Goal: Task Accomplishment & Management: Complete application form

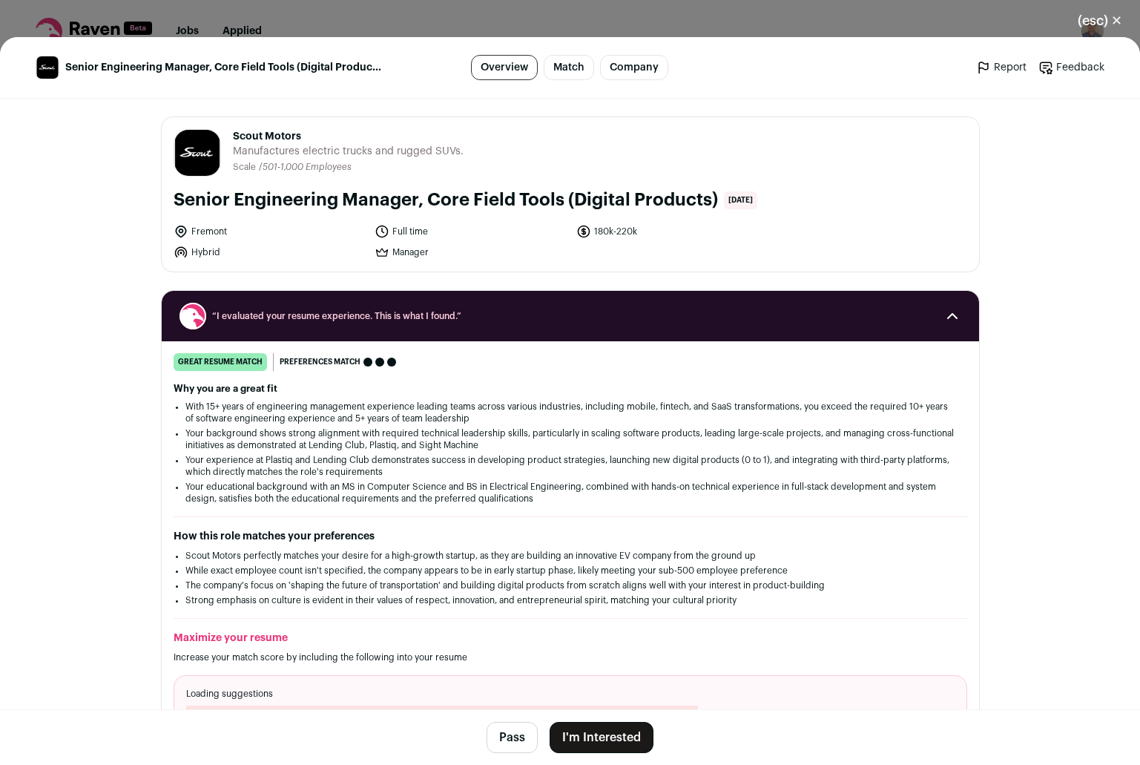
click at [575, 728] on button "I'm Interested" at bounding box center [602, 737] width 104 height 31
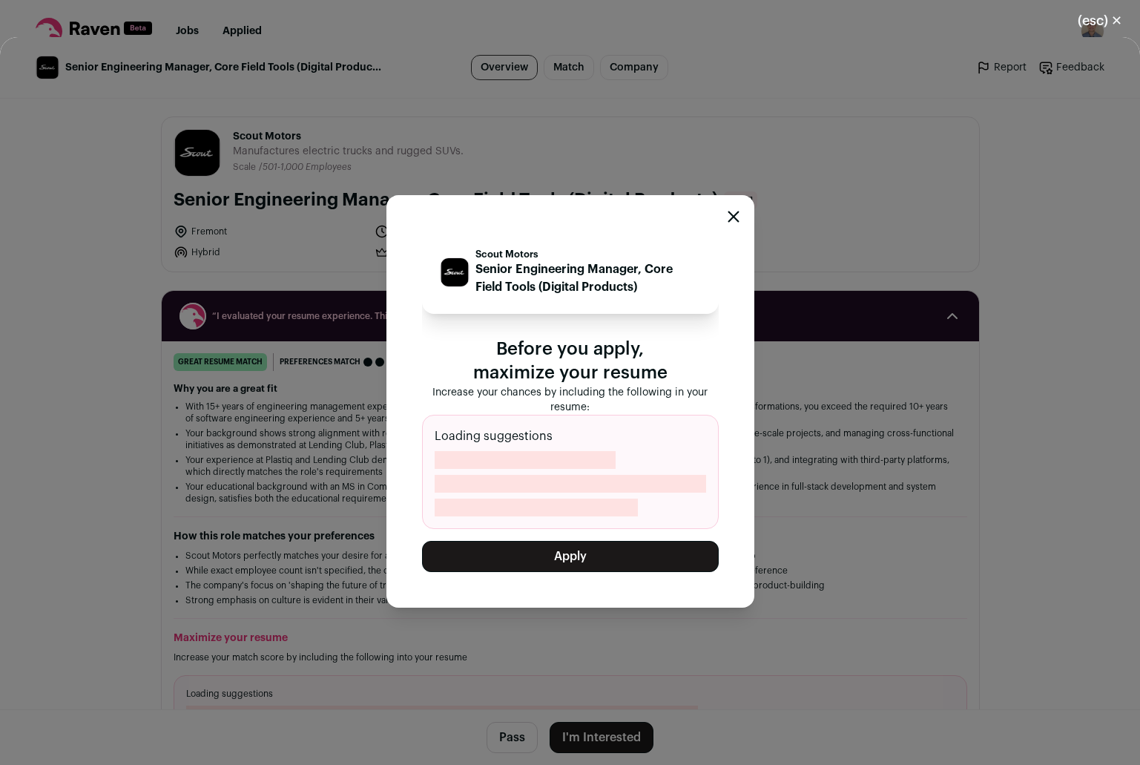
click at [570, 565] on button "Apply" at bounding box center [570, 556] width 297 height 31
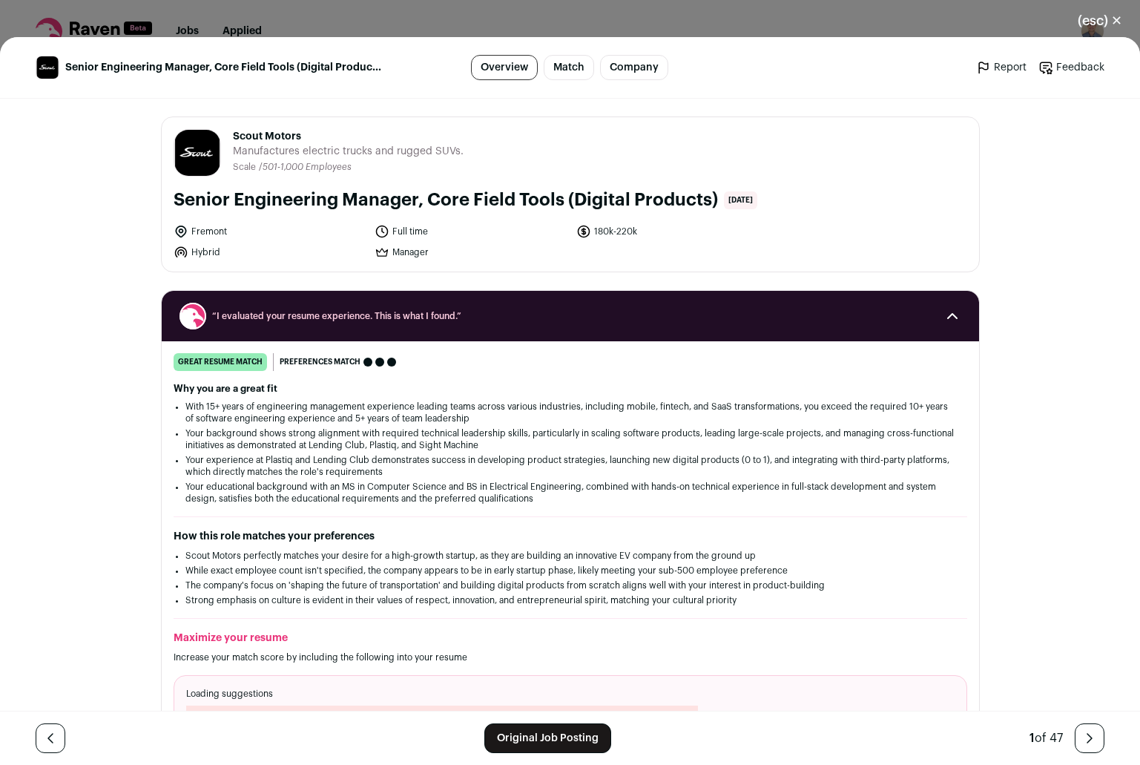
click at [1116, 11] on button "(esc) ✕" at bounding box center [1100, 20] width 80 height 33
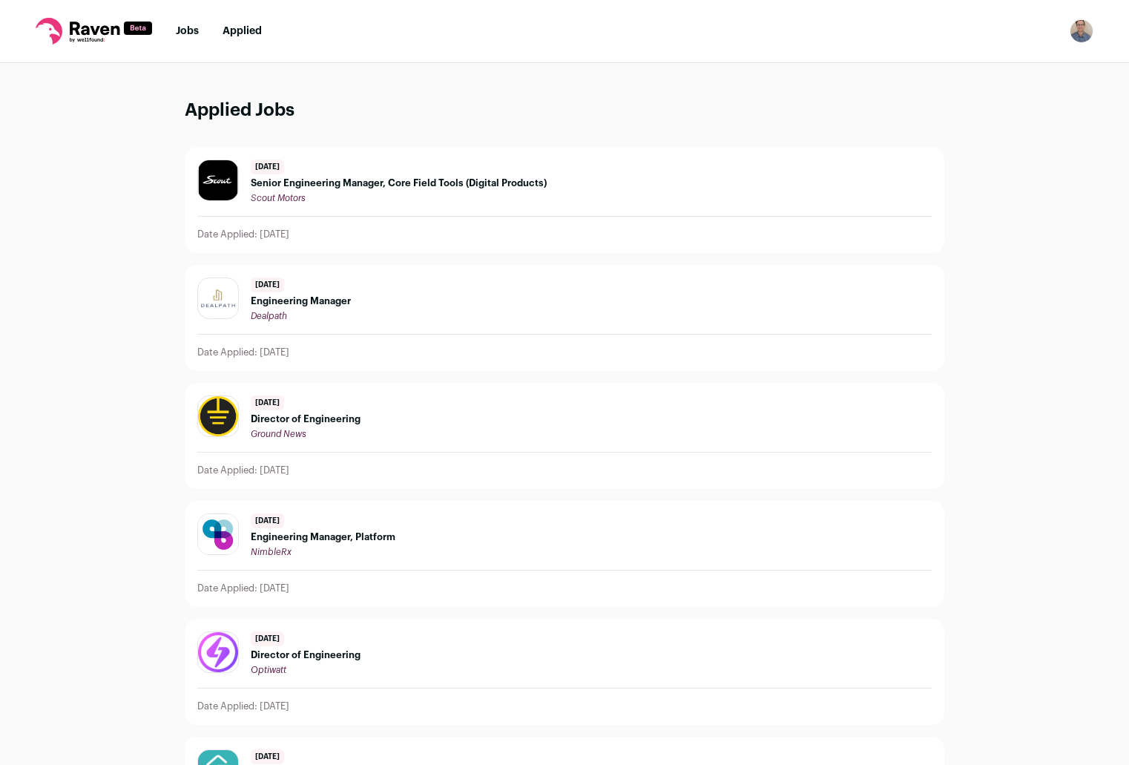
click at [199, 27] on ul "Jobs Applied" at bounding box center [219, 31] width 86 height 15
click at [188, 29] on link "Jobs" at bounding box center [187, 31] width 23 height 10
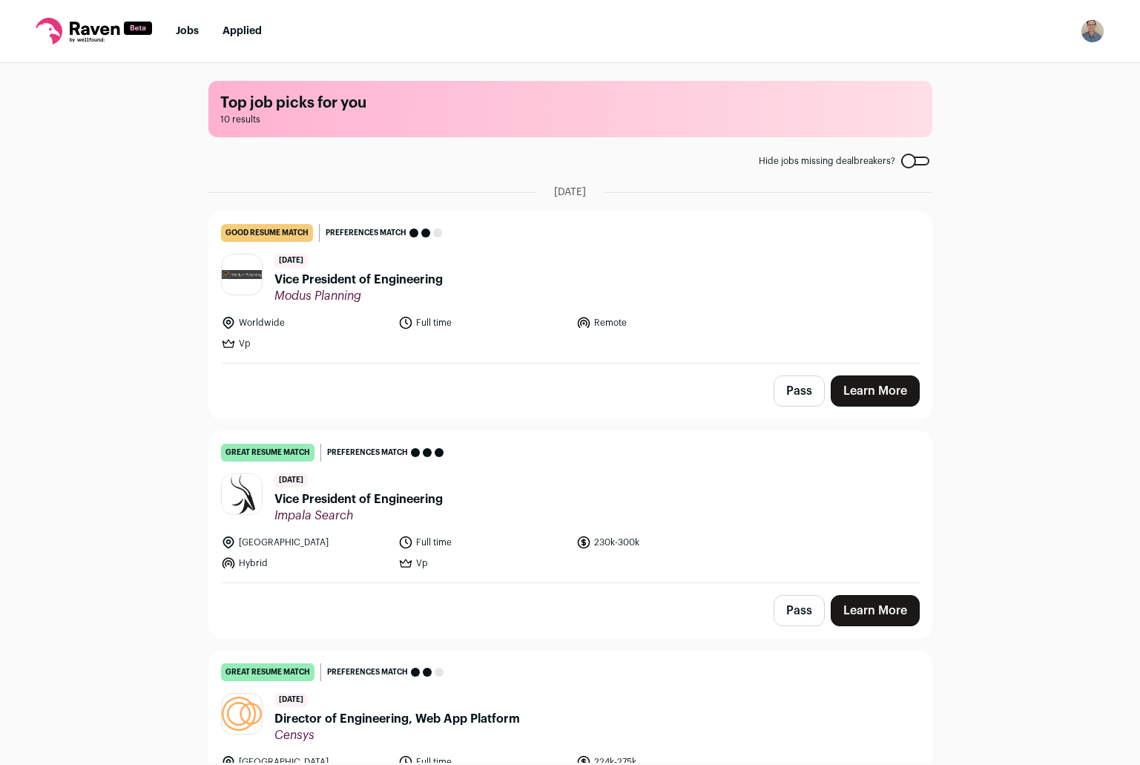
click at [249, 34] on link "Applied" at bounding box center [241, 31] width 39 height 10
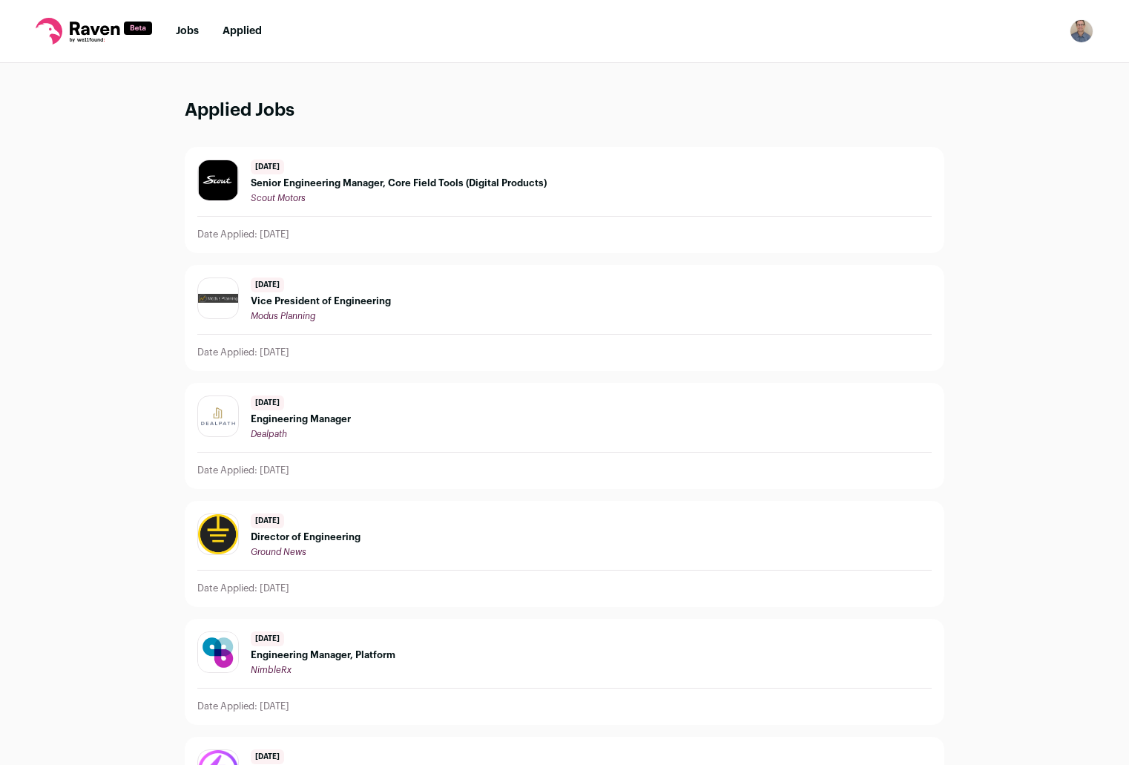
click at [194, 29] on link "Jobs" at bounding box center [187, 31] width 23 height 10
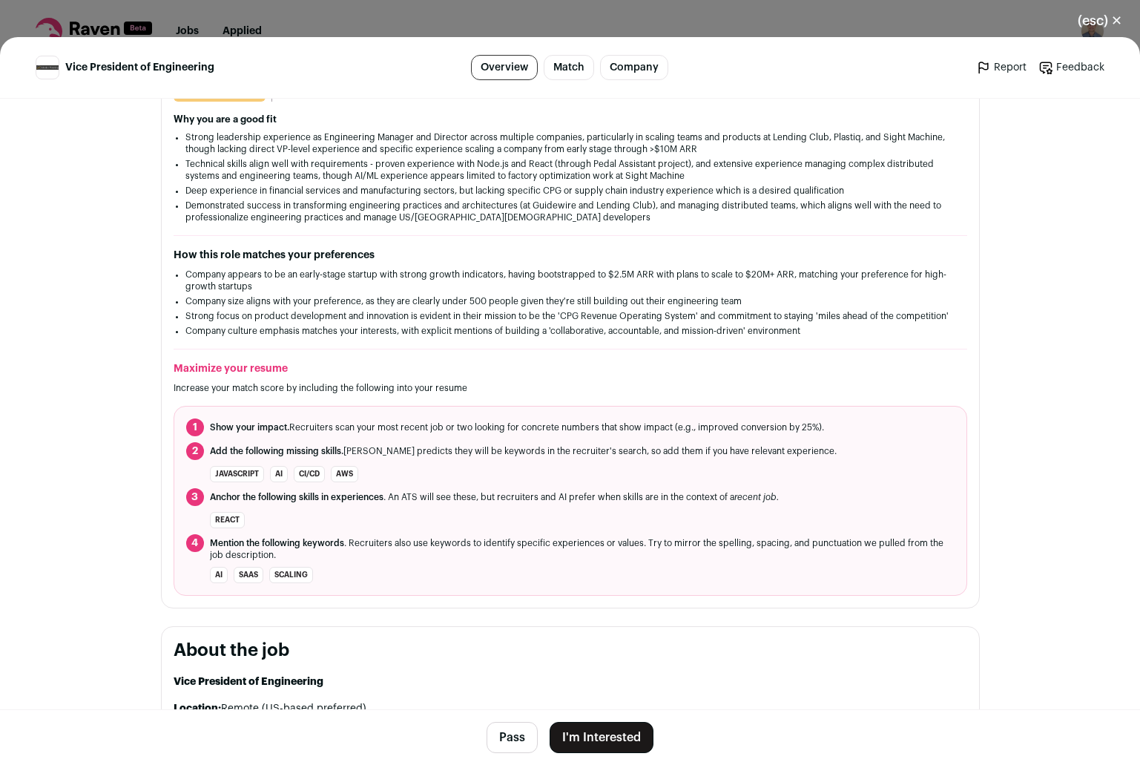
scroll to position [20, 0]
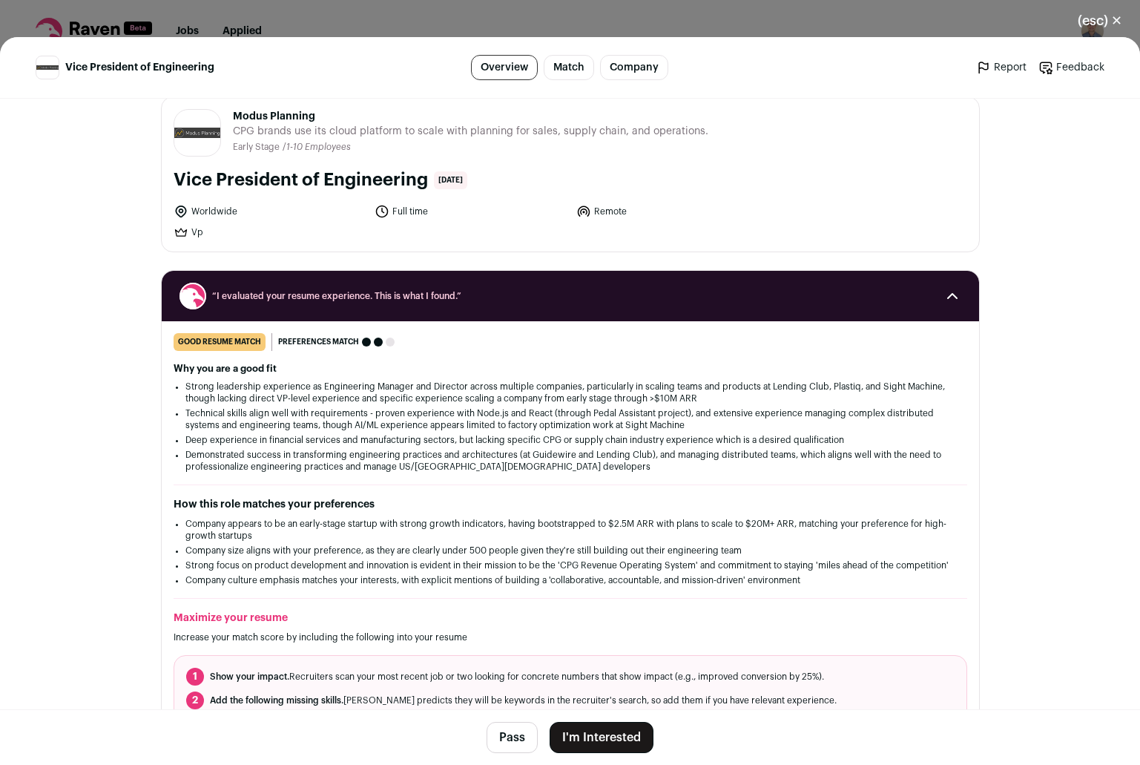
click at [608, 736] on button "I'm Interested" at bounding box center [602, 737] width 104 height 31
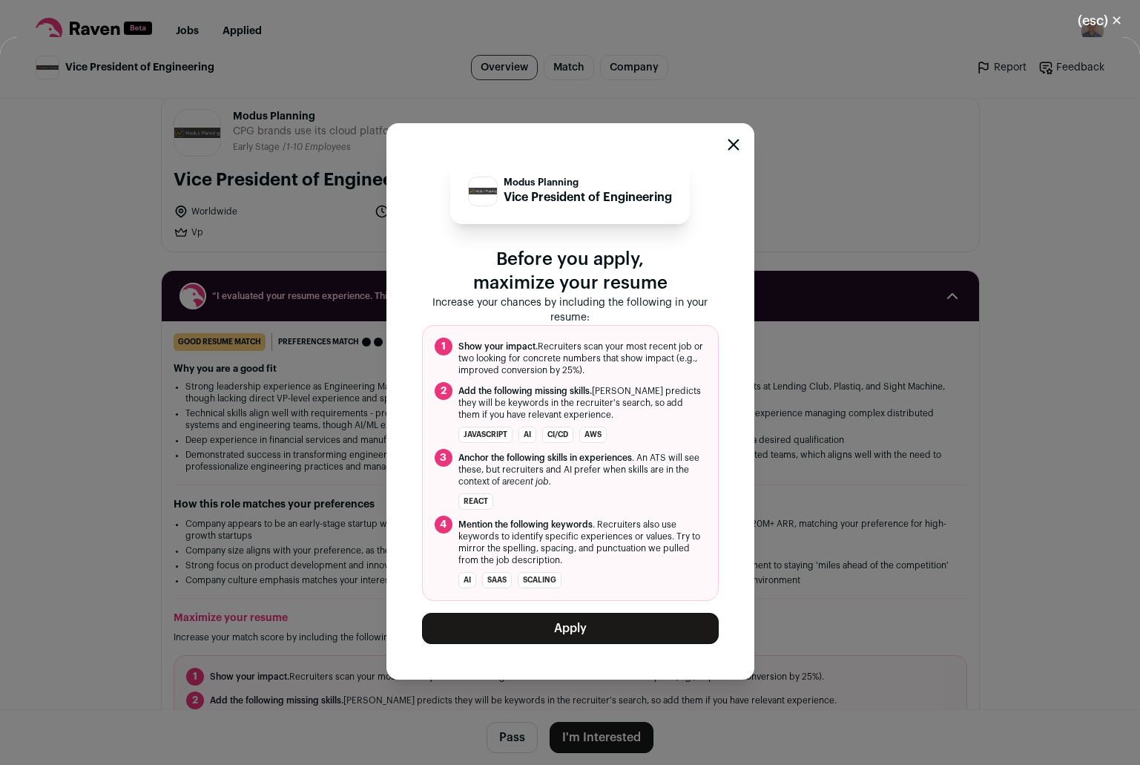
click at [564, 628] on button "Apply" at bounding box center [570, 628] width 297 height 31
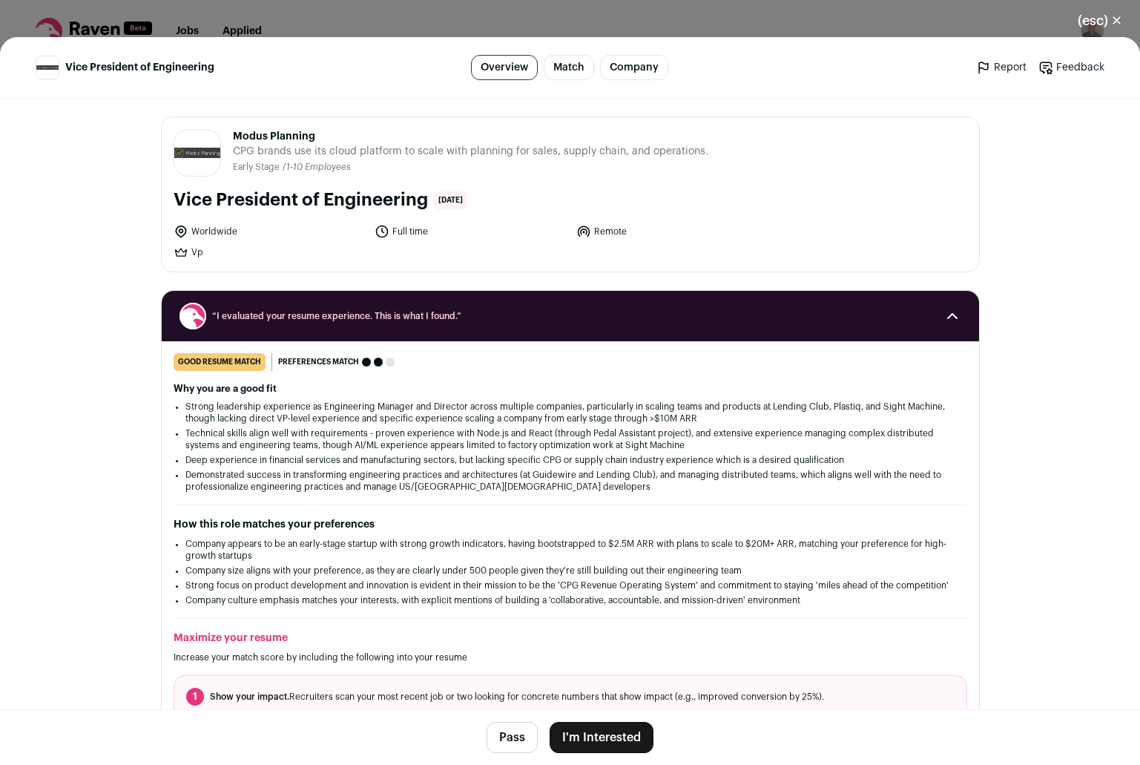
click at [577, 729] on button "I'm Interested" at bounding box center [602, 737] width 104 height 31
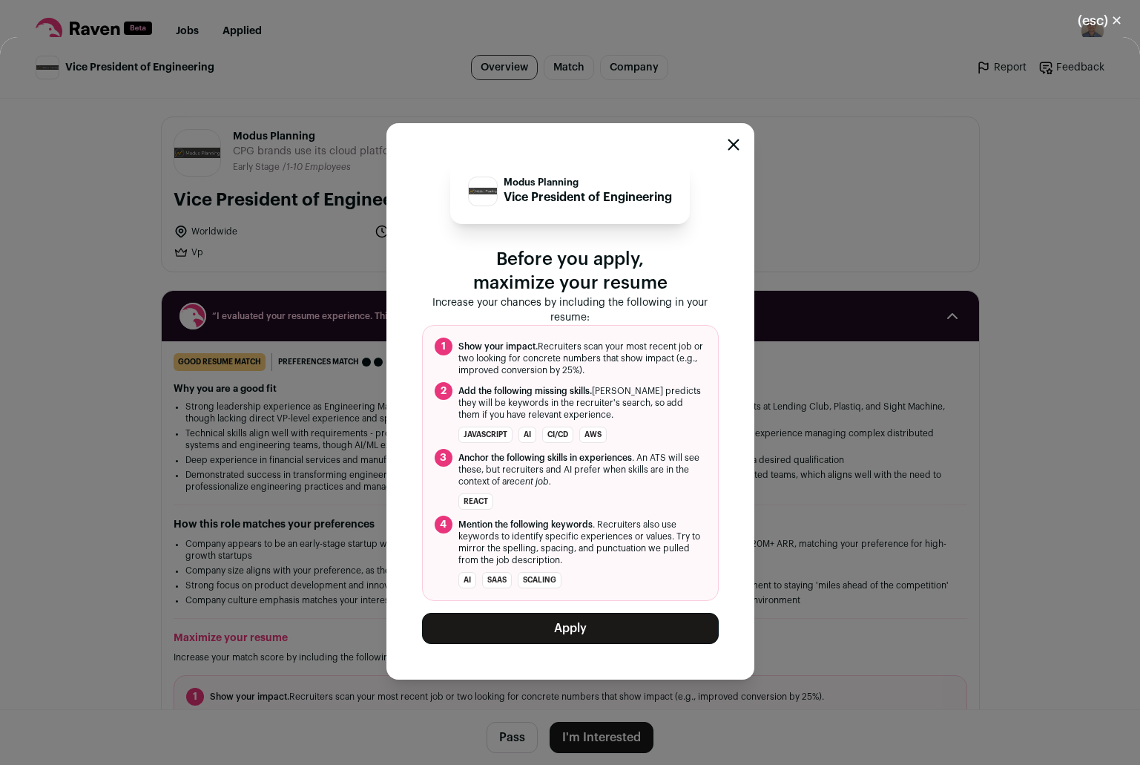
click at [592, 618] on button "Apply" at bounding box center [570, 628] width 297 height 31
